Goal: Use online tool/utility: Use online tool/utility

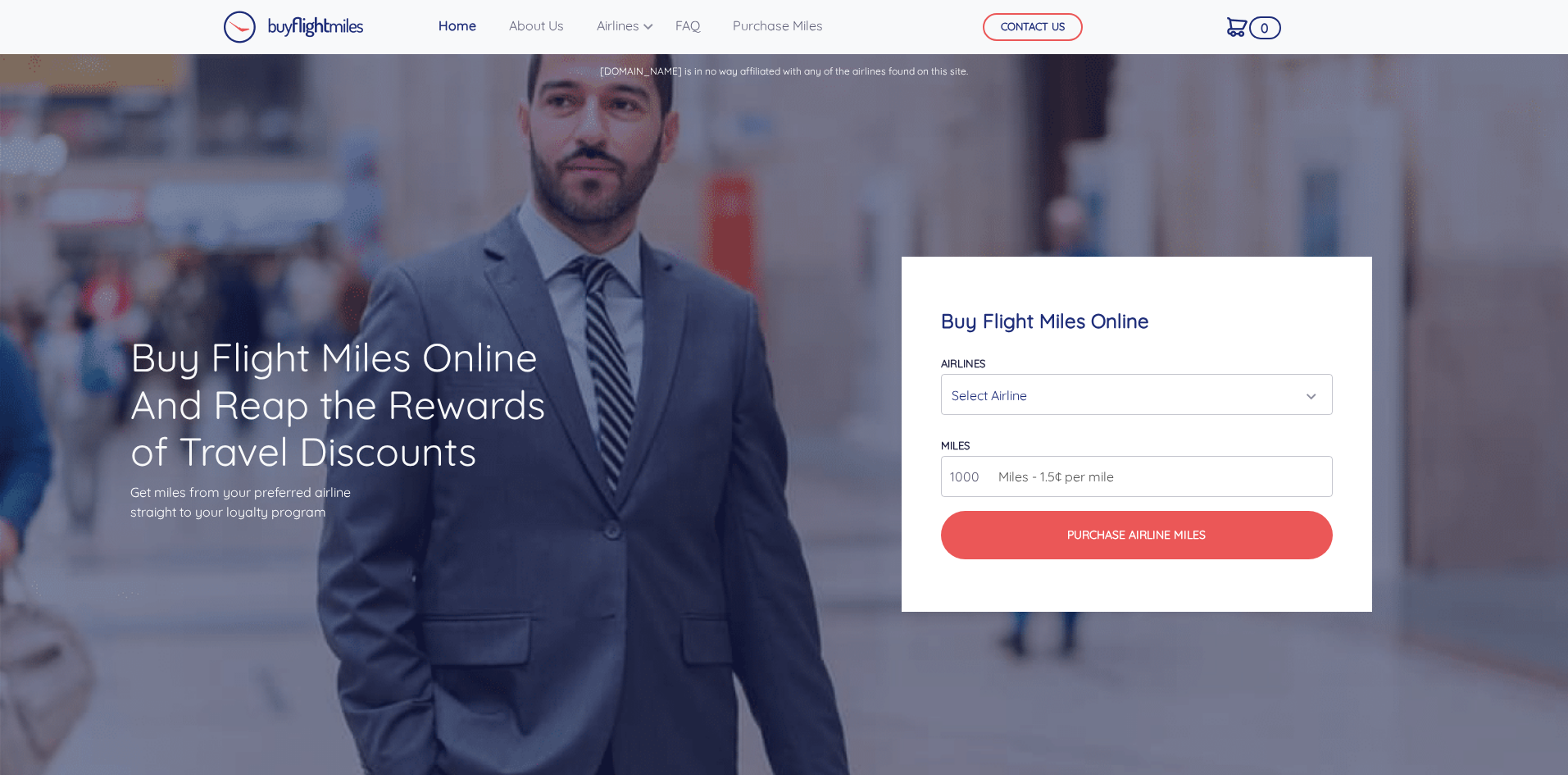
click at [1047, 391] on div "Select Airline" at bounding box center [1132, 395] width 360 height 31
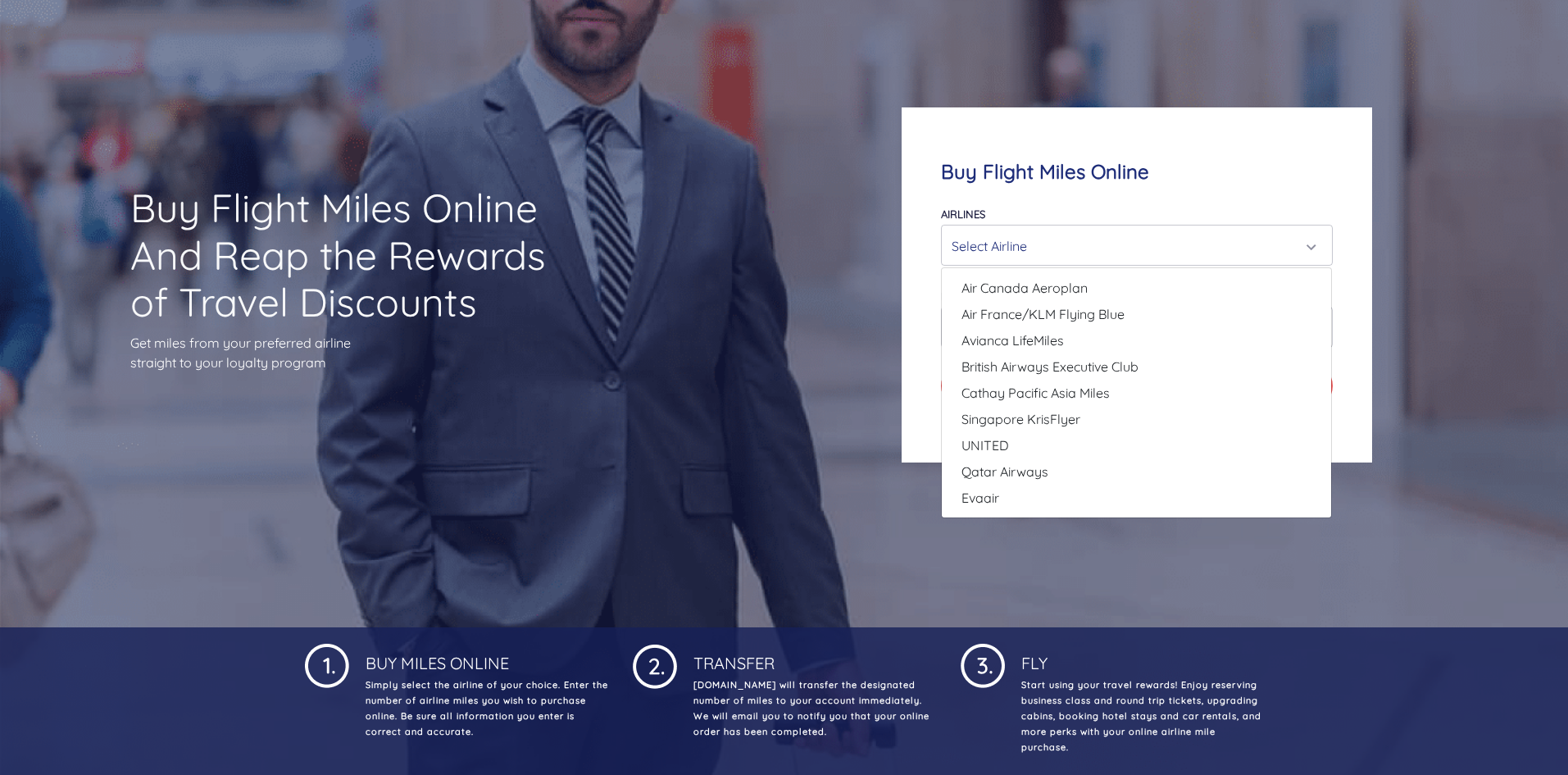
scroll to position [164, 0]
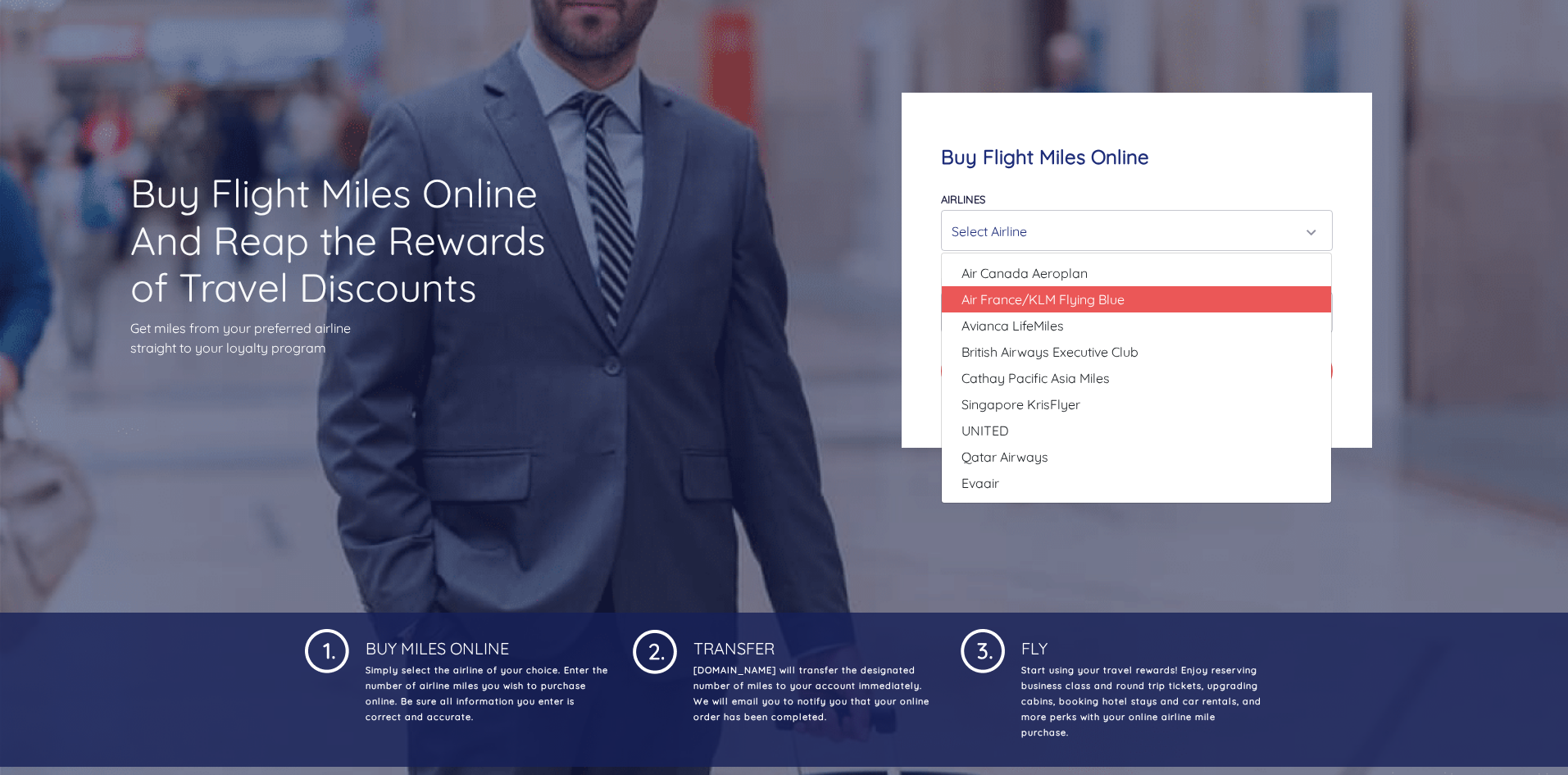
click at [1084, 300] on span "Air France/KLM Flying Blue" at bounding box center [1043, 299] width 163 height 19
select select "Air France/KLM Flying Blue"
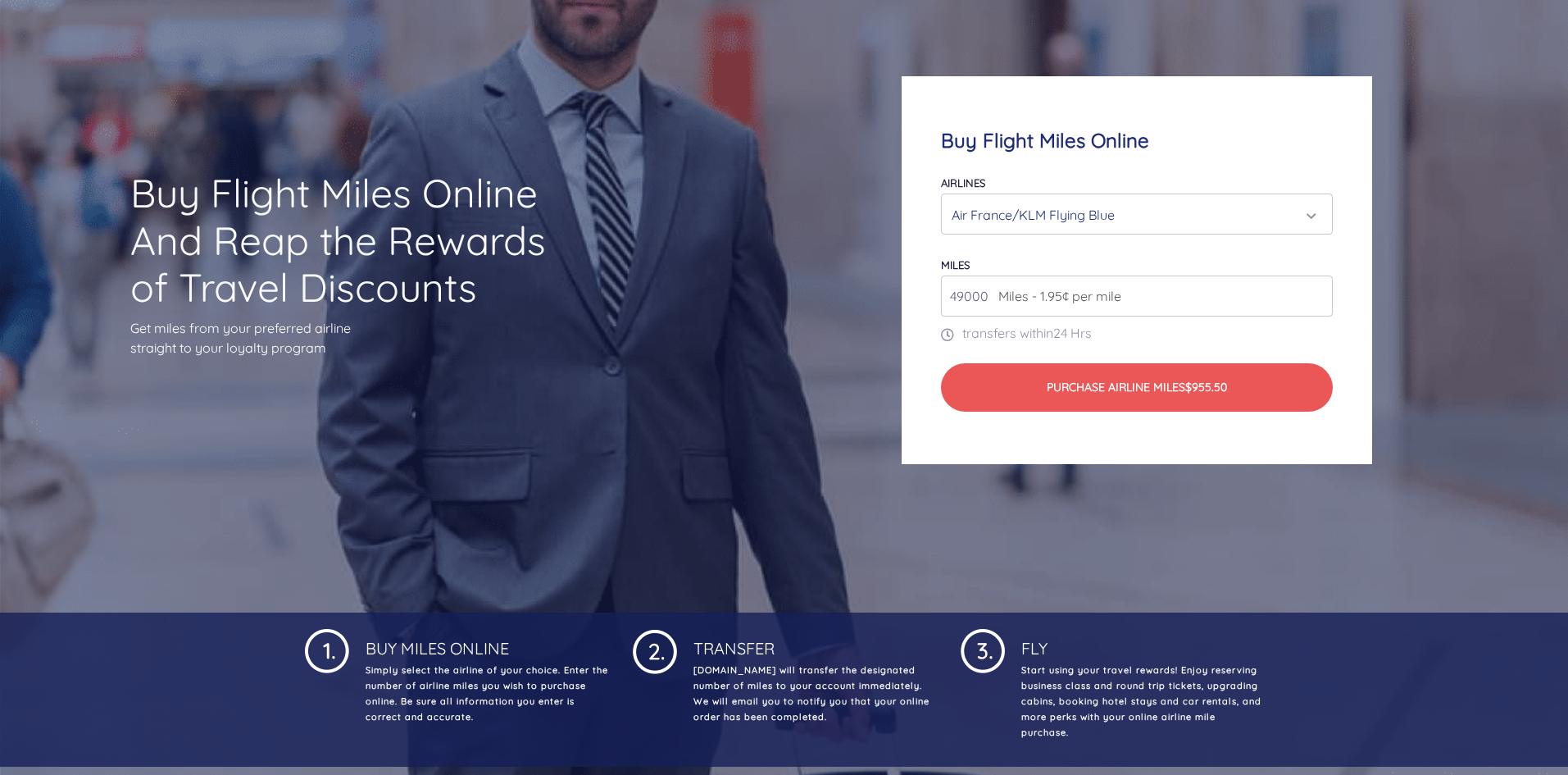
click at [1172, 301] on input "49000" at bounding box center [1137, 296] width 391 height 41
click at [1315, 291] on input "50000" at bounding box center [1137, 296] width 391 height 41
click at [1315, 291] on input "51000" at bounding box center [1137, 296] width 391 height 41
click at [1315, 291] on input "52000" at bounding box center [1137, 296] width 391 height 41
click at [1315, 291] on input "53000" at bounding box center [1137, 296] width 391 height 41
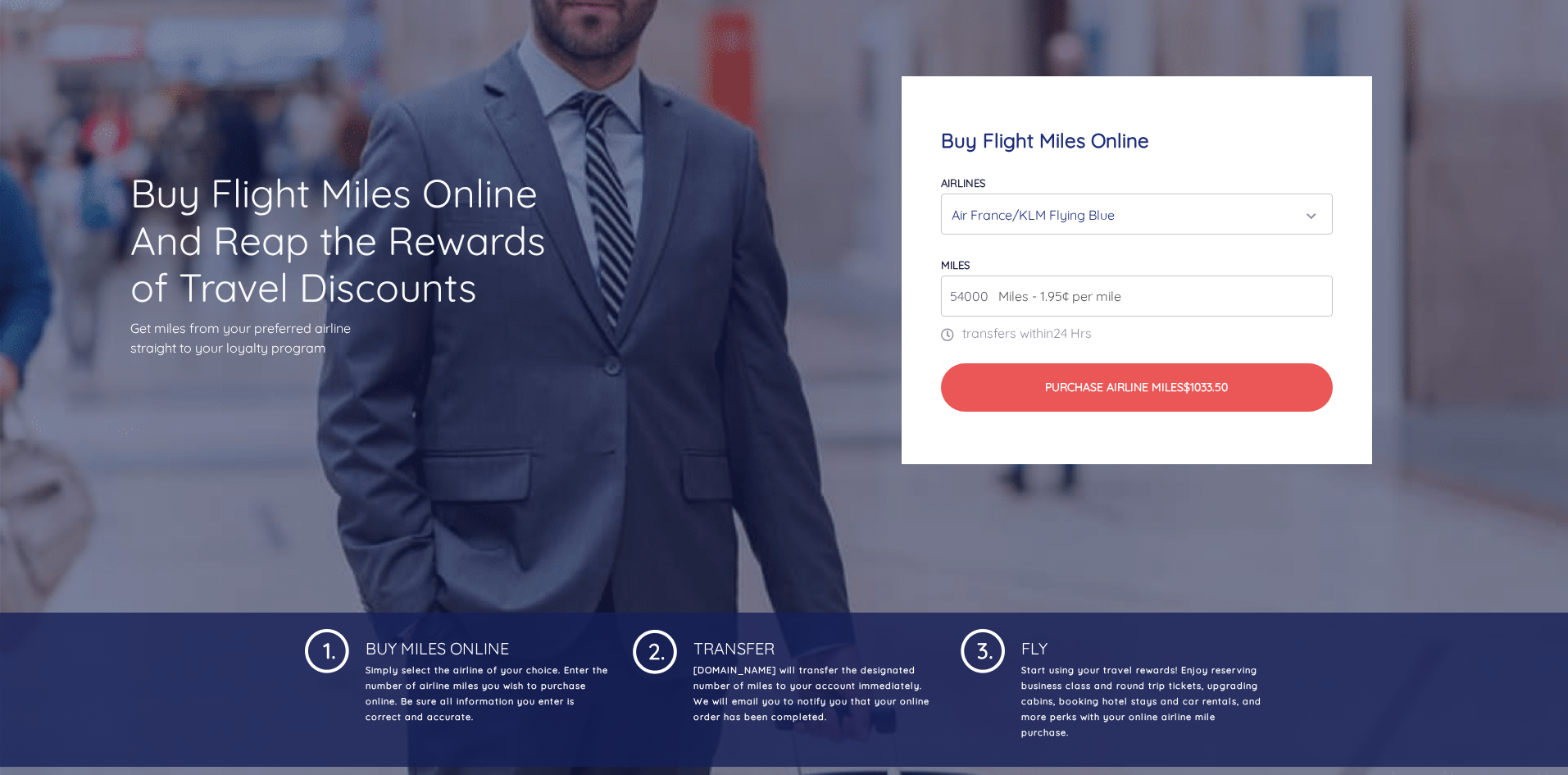
click at [1315, 291] on input "54000" at bounding box center [1137, 296] width 391 height 41
click at [1315, 291] on input "55000" at bounding box center [1137, 296] width 391 height 41
click at [1315, 291] on input "56000" at bounding box center [1137, 296] width 391 height 41
click at [1315, 291] on input "57000" at bounding box center [1137, 296] width 391 height 41
click at [1315, 291] on input "58000" at bounding box center [1137, 296] width 391 height 41
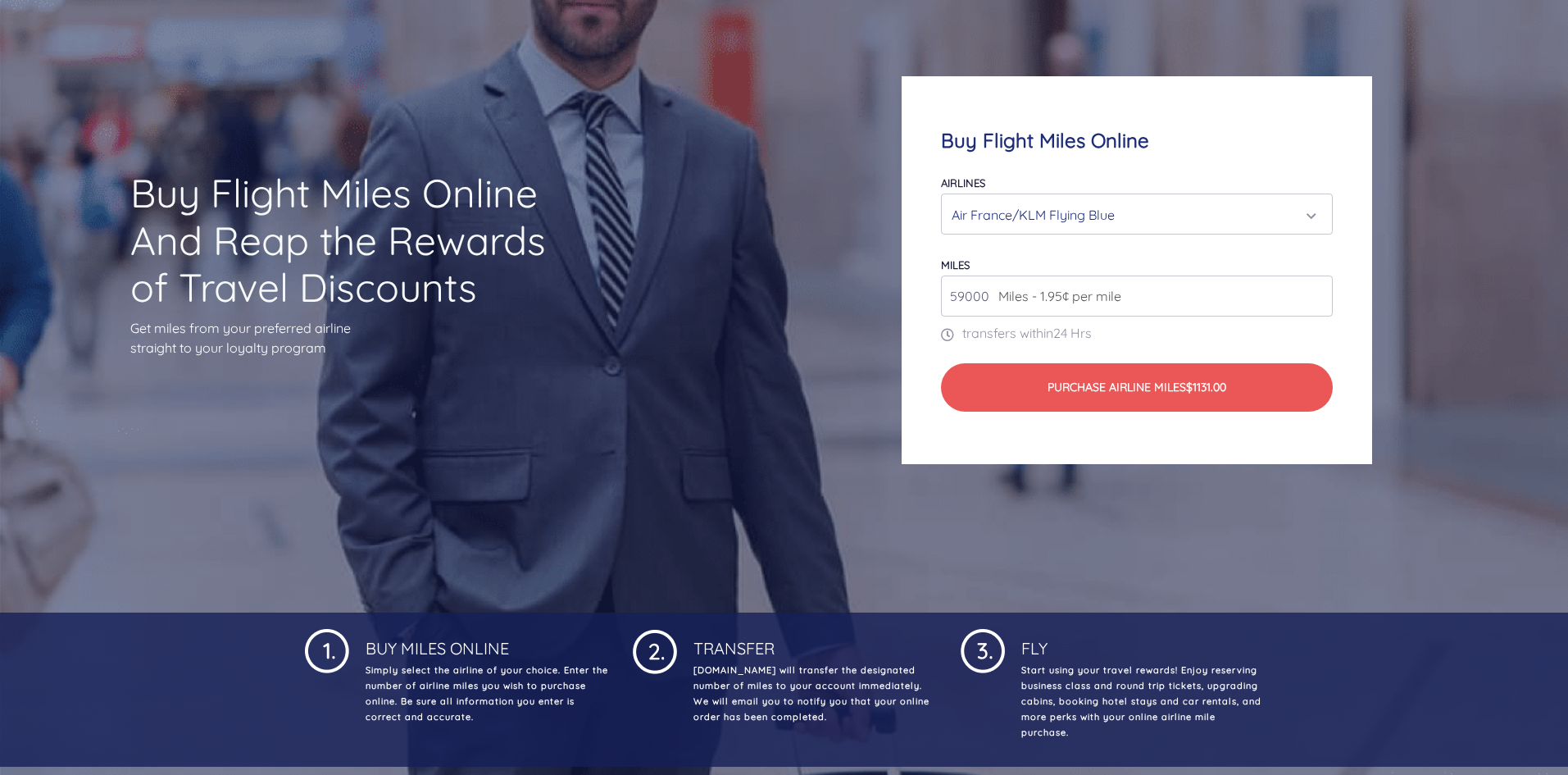
click at [1315, 291] on input "59000" at bounding box center [1137, 296] width 391 height 41
click at [1315, 291] on input "60000" at bounding box center [1137, 296] width 391 height 41
click at [1315, 291] on input "61000" at bounding box center [1137, 296] width 391 height 41
click at [1315, 291] on input "62000" at bounding box center [1137, 296] width 391 height 41
click at [1320, 301] on input "61000" at bounding box center [1137, 296] width 391 height 41
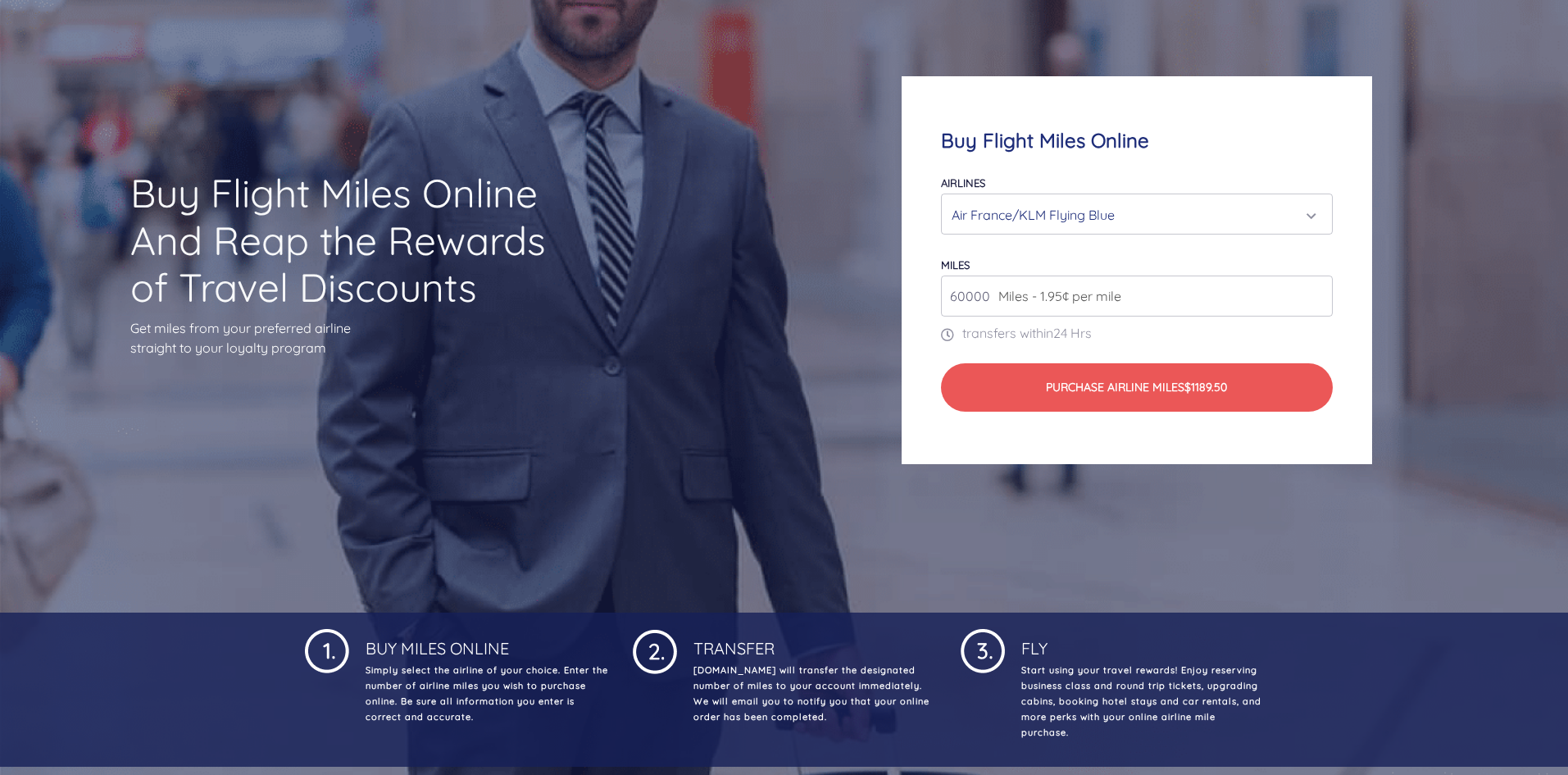
click at [1320, 301] on input "60000" at bounding box center [1137, 296] width 391 height 41
click at [1320, 301] on input "59000" at bounding box center [1137, 296] width 391 height 41
click at [1320, 301] on input "58000" at bounding box center [1137, 296] width 391 height 41
click at [1320, 301] on input "57000" at bounding box center [1137, 296] width 391 height 41
click at [1320, 301] on input "56000" at bounding box center [1137, 296] width 391 height 41
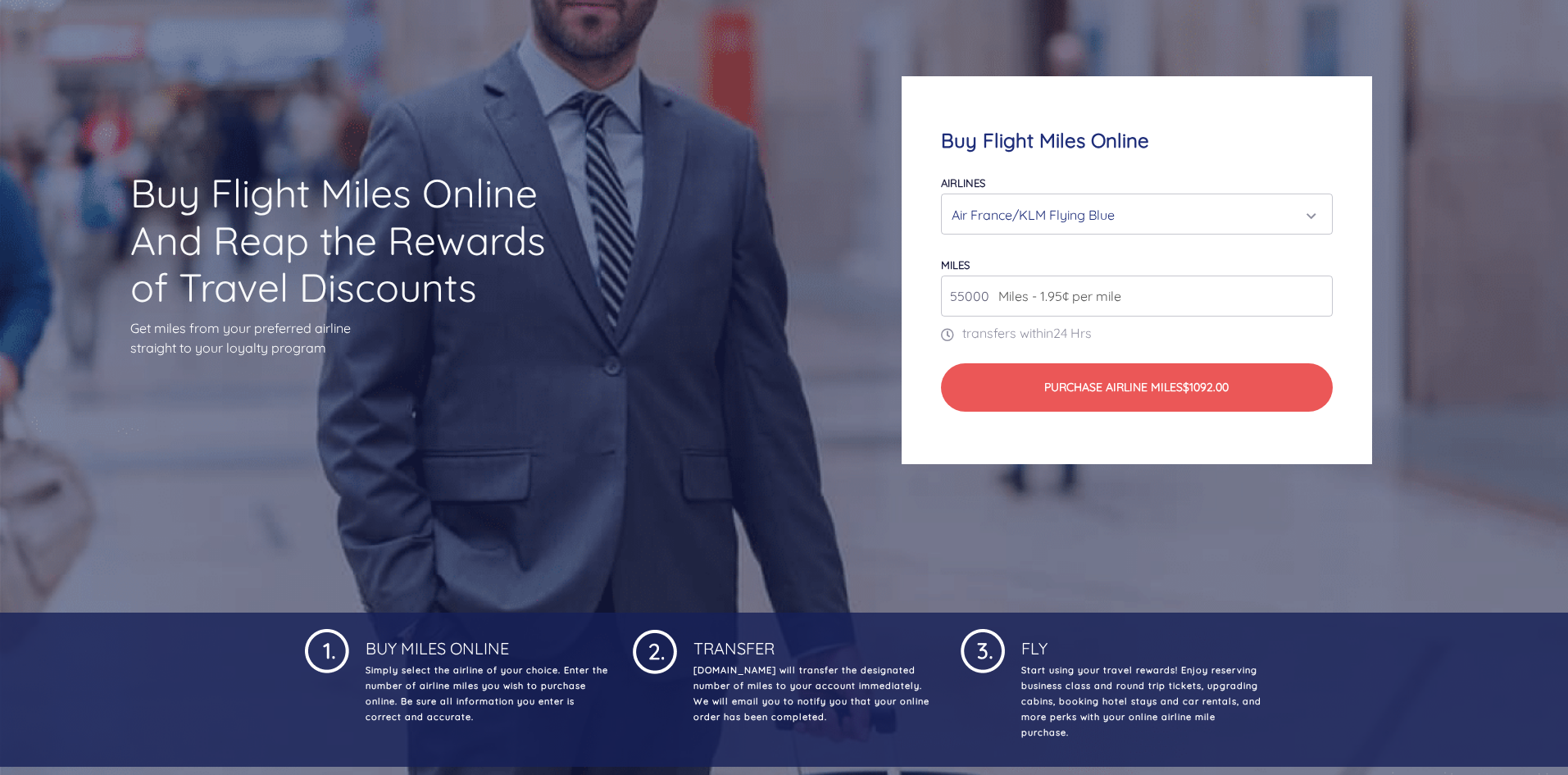
click at [1320, 301] on input "55000" at bounding box center [1137, 296] width 391 height 41
click at [1320, 301] on input "54000" at bounding box center [1137, 296] width 391 height 41
click at [1320, 301] on input "53000" at bounding box center [1137, 296] width 391 height 41
click at [1320, 301] on input "52000" at bounding box center [1137, 296] width 391 height 41
click at [1320, 301] on input "51000" at bounding box center [1137, 296] width 391 height 41
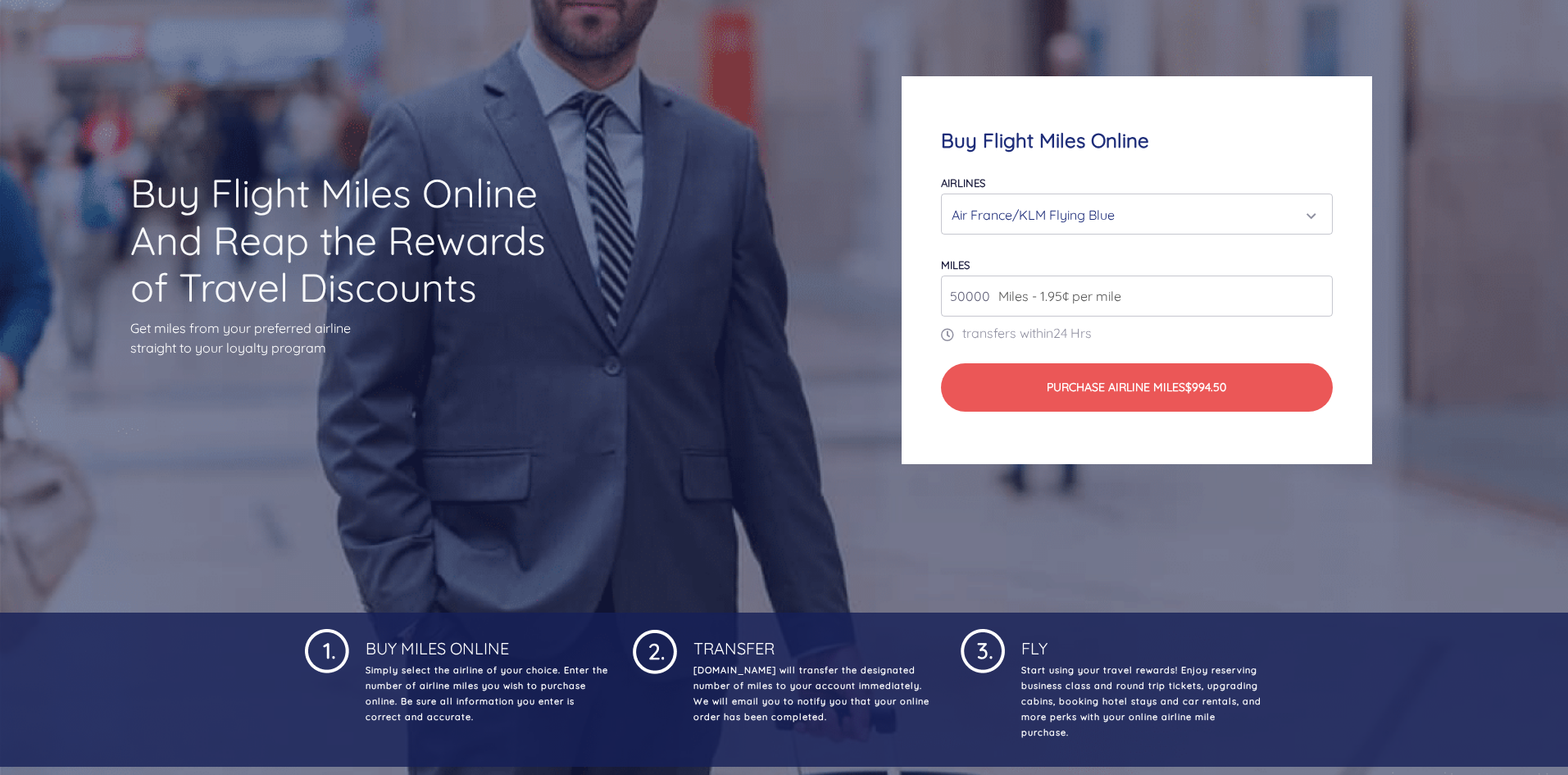
click at [1320, 301] on input "50000" at bounding box center [1137, 296] width 391 height 41
type input "49000"
click at [1320, 301] on input "49000" at bounding box center [1137, 296] width 391 height 41
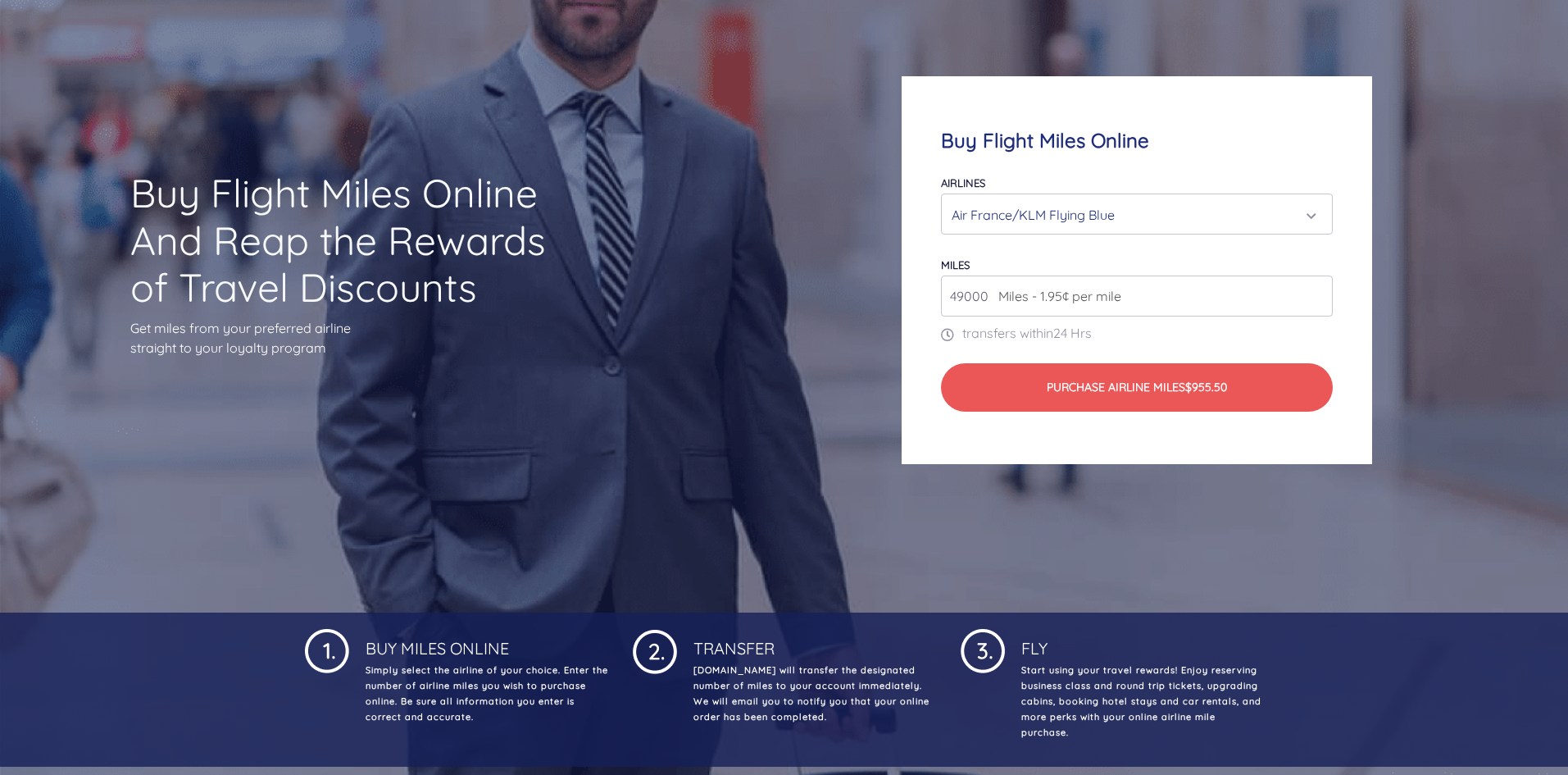
click at [1320, 301] on input "49000" at bounding box center [1137, 296] width 391 height 41
click at [1315, 303] on input "49000" at bounding box center [1137, 296] width 391 height 41
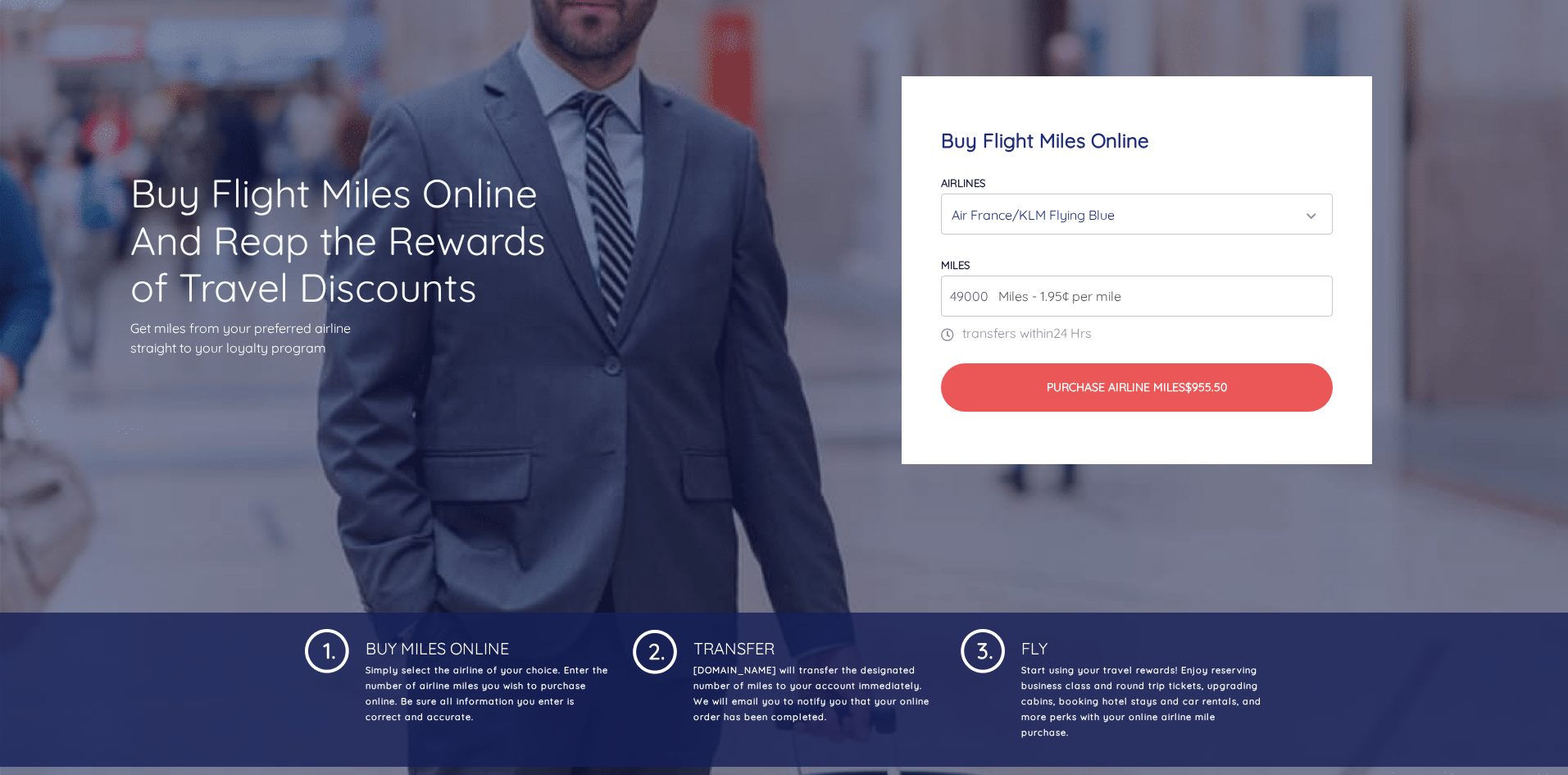
click at [1316, 300] on input "49000" at bounding box center [1137, 296] width 391 height 41
